Goal: Task Accomplishment & Management: Use online tool/utility

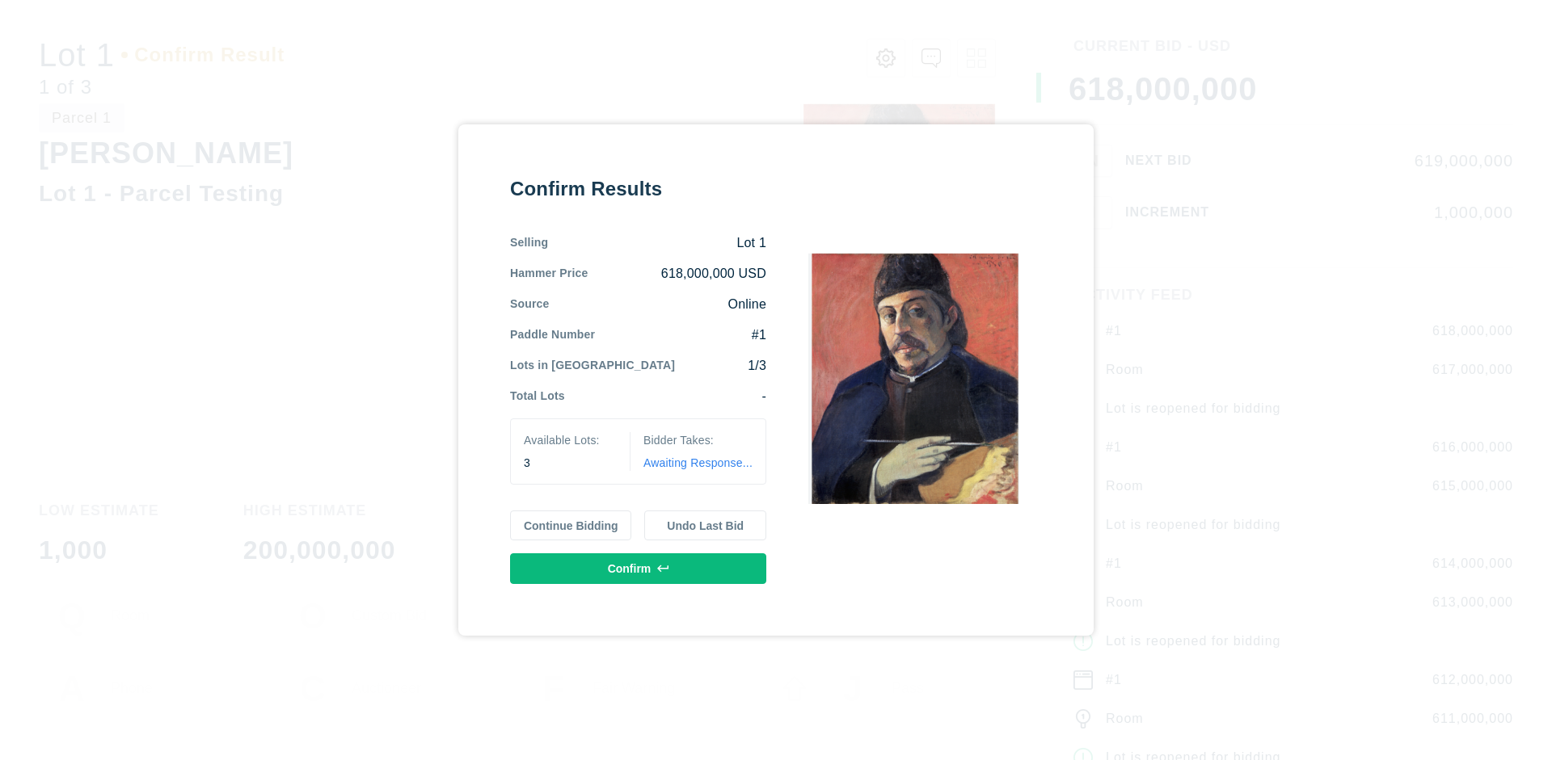
click at [571, 525] on button "Continue Bidding" at bounding box center [571, 526] width 122 height 31
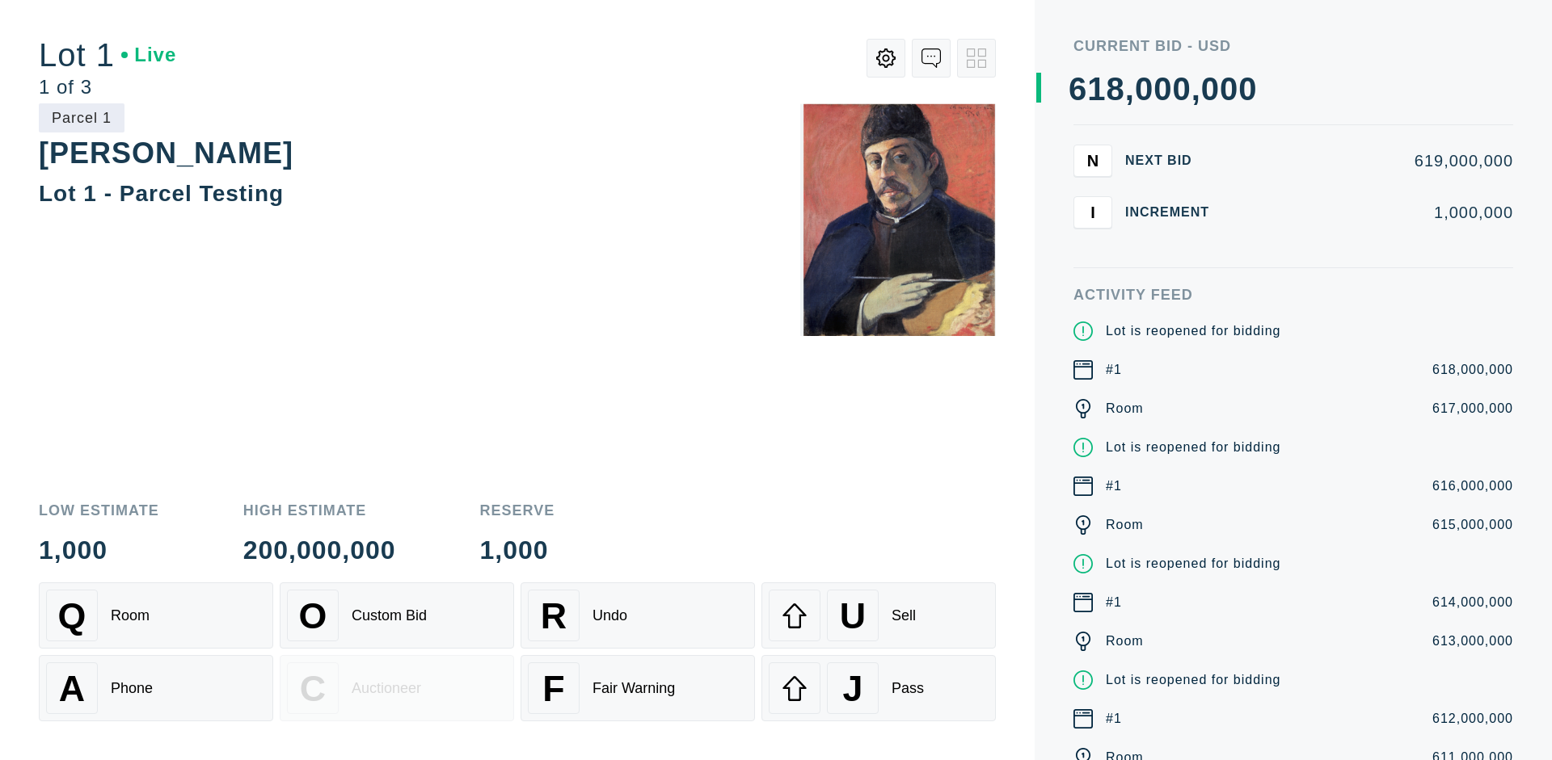
click at [156, 616] on div "Q Room" at bounding box center [156, 616] width 220 height 52
